Goal: Task Accomplishment & Management: Complete application form

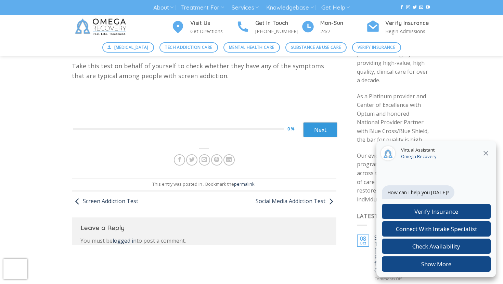
scroll to position [58, 0]
click at [113, 204] on link "Screen Addiction Test" at bounding box center [105, 203] width 66 height 8
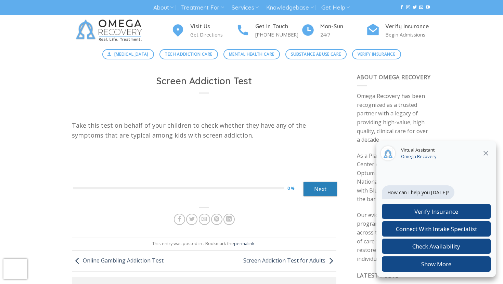
click at [321, 192] on link "Next" at bounding box center [320, 189] width 34 height 15
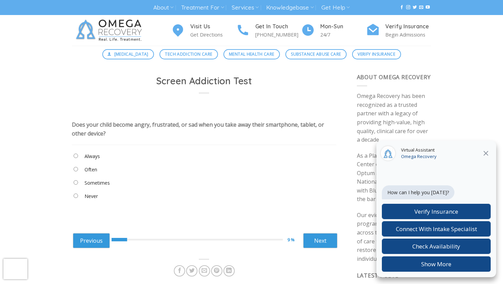
click at [101, 195] on "Never" at bounding box center [204, 198] width 264 height 12
click at [90, 196] on label "Never" at bounding box center [90, 197] width 13 height 8
click at [328, 245] on link "Next" at bounding box center [320, 240] width 34 height 15
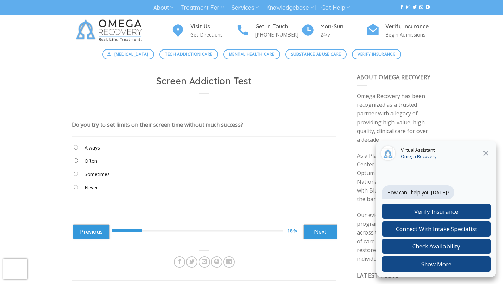
click at [488, 153] on icon "Close" at bounding box center [485, 153] width 8 height 8
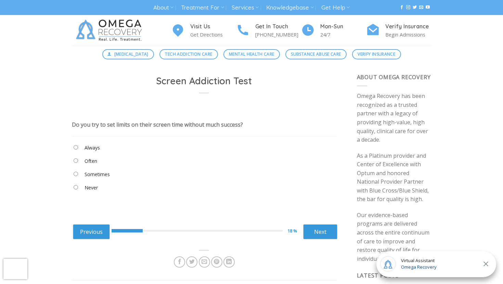
click at [88, 187] on label "Never" at bounding box center [90, 188] width 13 height 8
click at [319, 231] on link "Next" at bounding box center [320, 232] width 34 height 15
click at [84, 187] on label "Never" at bounding box center [90, 188] width 13 height 8
click at [312, 230] on link "Next" at bounding box center [320, 232] width 34 height 15
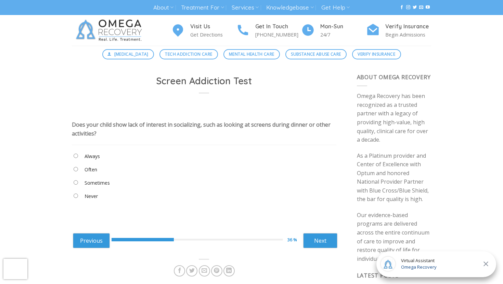
click at [91, 198] on label "Never" at bounding box center [90, 197] width 13 height 8
click at [307, 241] on link "Next" at bounding box center [320, 240] width 34 height 15
click at [92, 158] on label "Always" at bounding box center [91, 157] width 15 height 8
click at [92, 180] on label "Sometimes" at bounding box center [96, 183] width 25 height 8
click at [326, 244] on link "Next" at bounding box center [320, 240] width 34 height 15
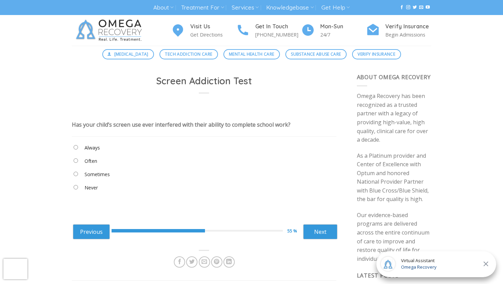
click at [81, 185] on "Never" at bounding box center [204, 190] width 264 height 12
click at [78, 186] on "Never" at bounding box center [204, 190] width 264 height 12
click at [73, 188] on "Never" at bounding box center [204, 190] width 264 height 12
click at [310, 231] on link "Next" at bounding box center [320, 232] width 34 height 15
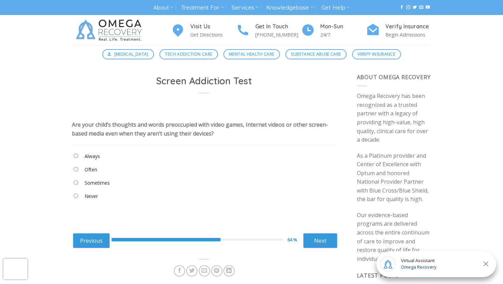
click at [99, 185] on label "Sometimes" at bounding box center [96, 183] width 25 height 8
click at [315, 233] on link "Next" at bounding box center [320, 240] width 34 height 15
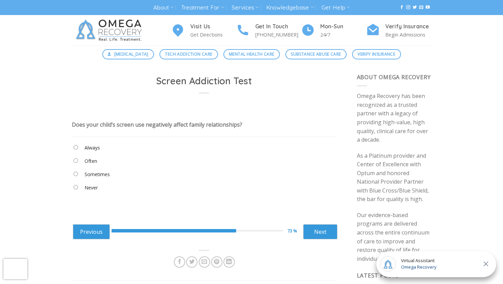
click at [89, 186] on label "Never" at bounding box center [90, 188] width 13 height 8
click at [324, 230] on link "Next" at bounding box center [320, 232] width 34 height 15
click at [80, 186] on "Never" at bounding box center [204, 190] width 264 height 12
click at [91, 188] on label "Never" at bounding box center [90, 188] width 13 height 8
click at [96, 171] on label "Sometimes" at bounding box center [96, 175] width 25 height 8
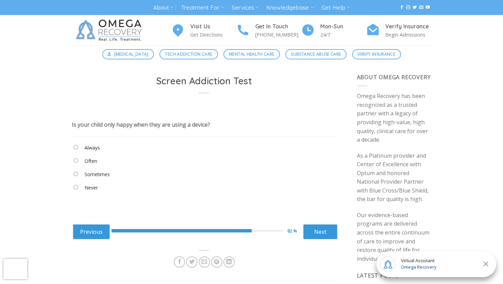
click at [87, 188] on label "Never" at bounding box center [90, 188] width 13 height 8
click at [331, 237] on link "Next" at bounding box center [320, 232] width 34 height 15
click at [88, 144] on label "Always" at bounding box center [91, 148] width 15 height 8
click at [325, 231] on link "Next" at bounding box center [320, 232] width 34 height 15
